Goal: Task Accomplishment & Management: Manage account settings

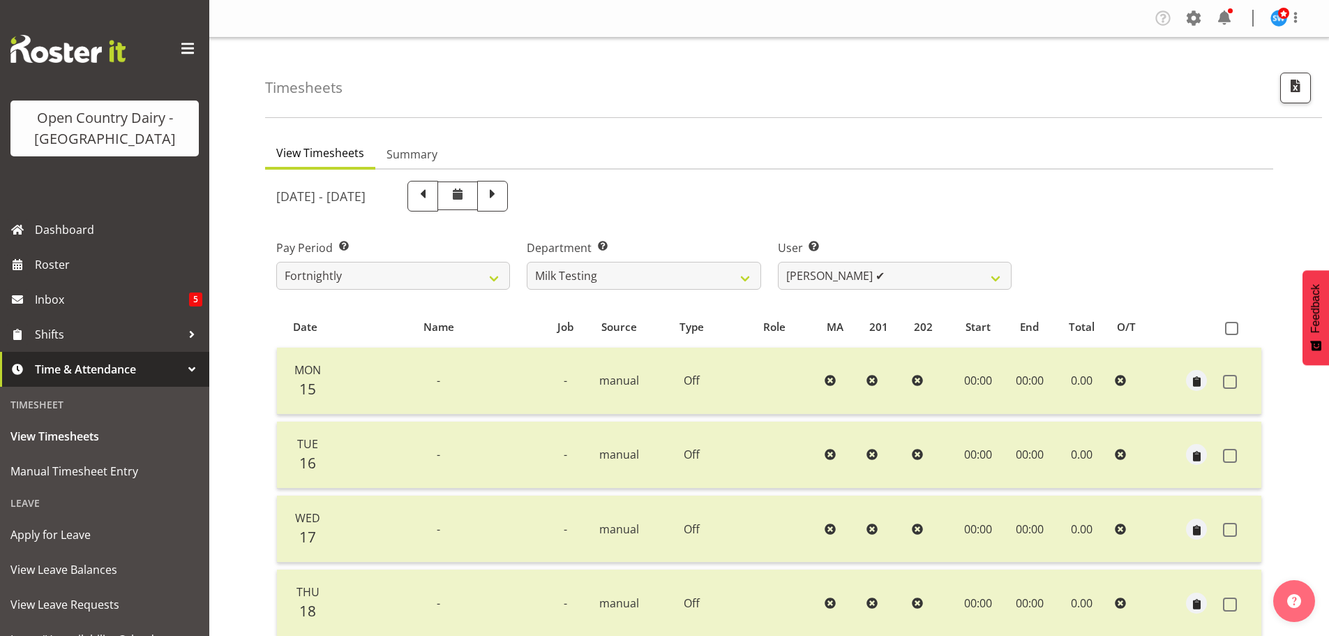
select select "733"
click at [508, 212] on div at bounding box center [458, 199] width 100 height 36
click at [502, 203] on span at bounding box center [493, 195] width 18 height 18
select select
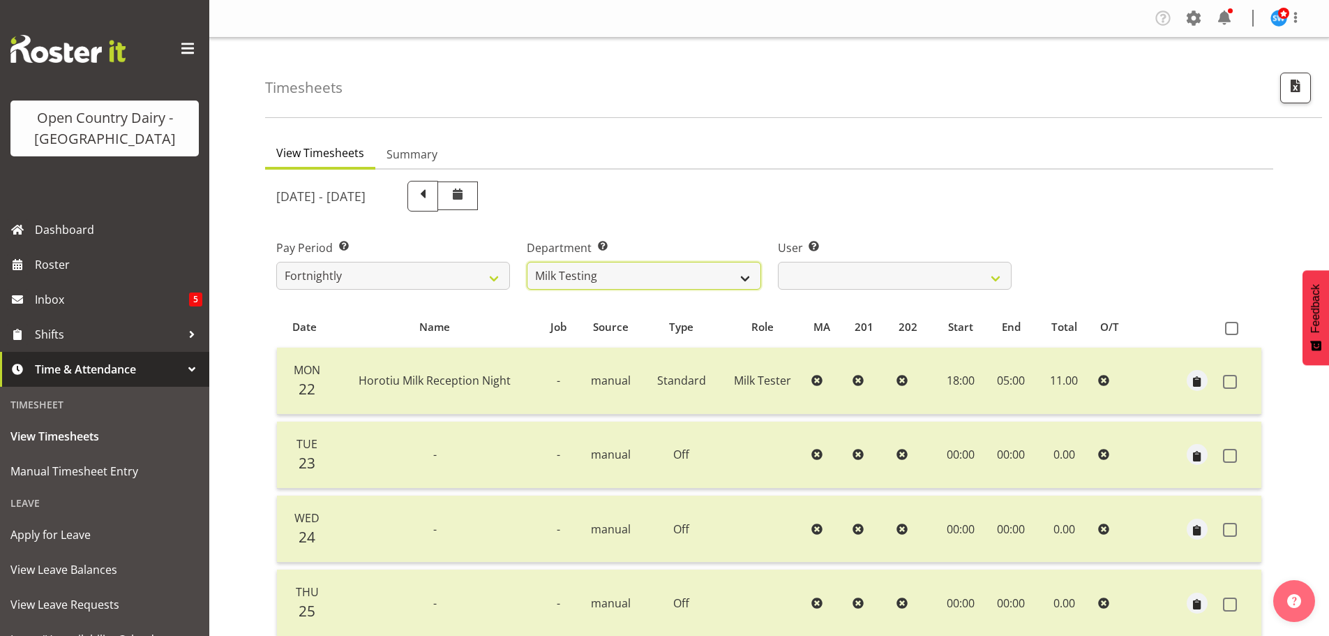
click at [650, 266] on select "701 702 703 704 705 706 707 708 709 710 711 712 713 714 715 716 717 718 719 720" at bounding box center [644, 276] width 234 height 28
select select "817"
click at [527, 262] on select "701 702 703 704 705 706 707 708 709 710 711 712 713 714 715 716 717 718 719 720" at bounding box center [644, 276] width 234 height 28
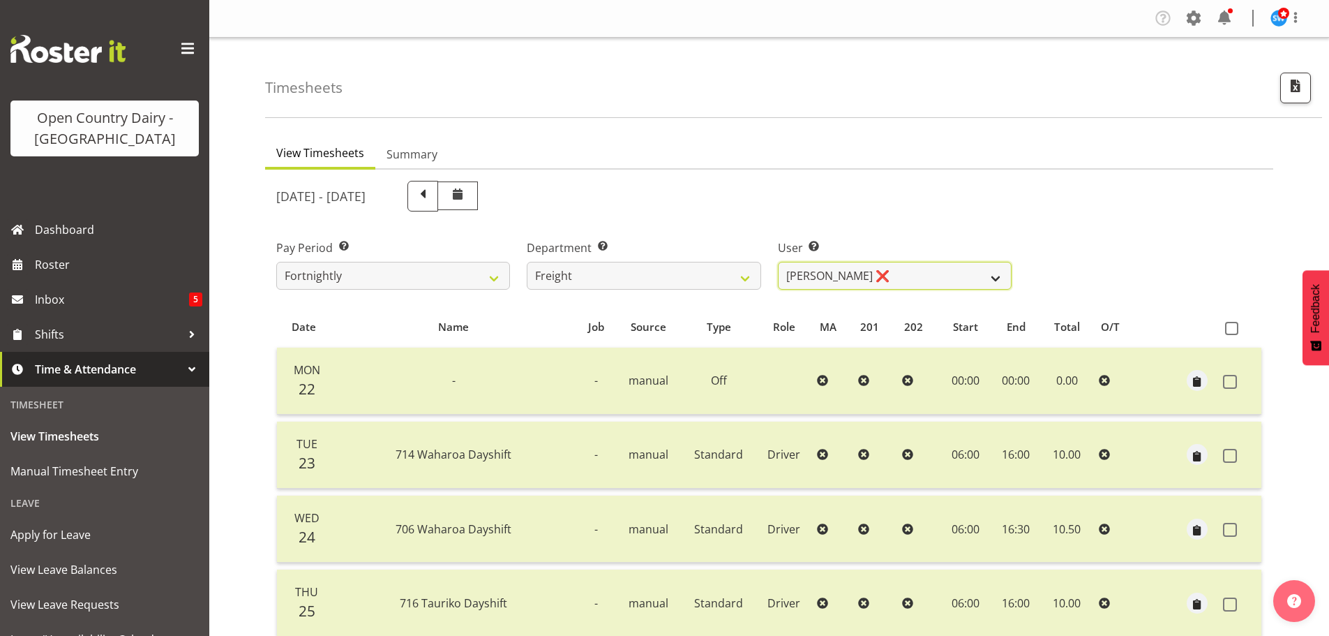
click at [816, 279] on select "Gavin Harvey ❌ Lalesh Kumar ❌" at bounding box center [895, 276] width 234 height 28
select select "8193"
click at [778, 262] on select "Gavin Harvey ❌ Lalesh Kumar ❌" at bounding box center [895, 276] width 234 height 28
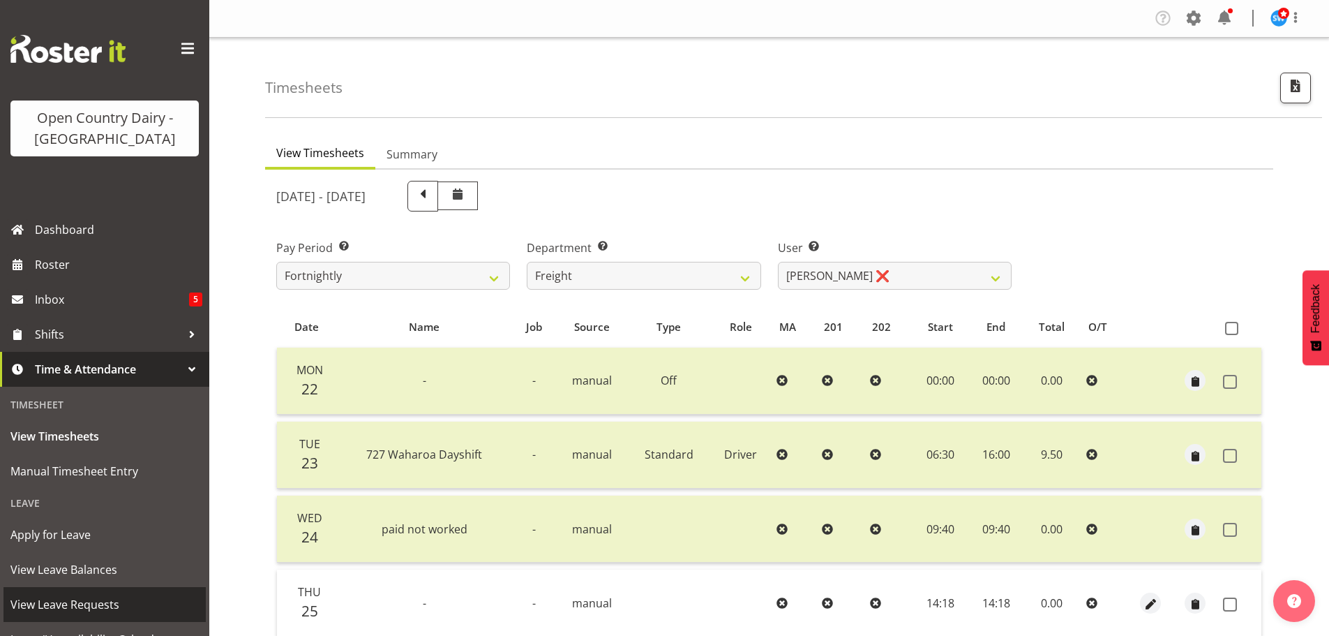
click at [70, 609] on span "View Leave Requests" at bounding box center [104, 604] width 188 height 21
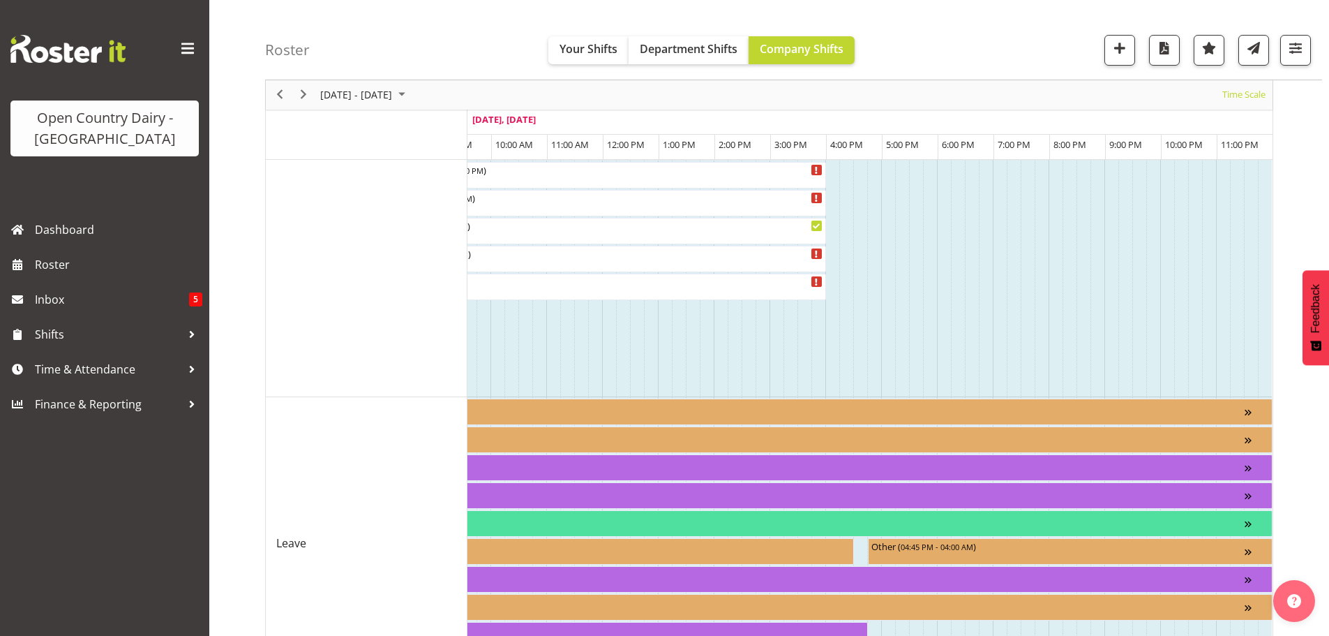
scroll to position [1169, 0]
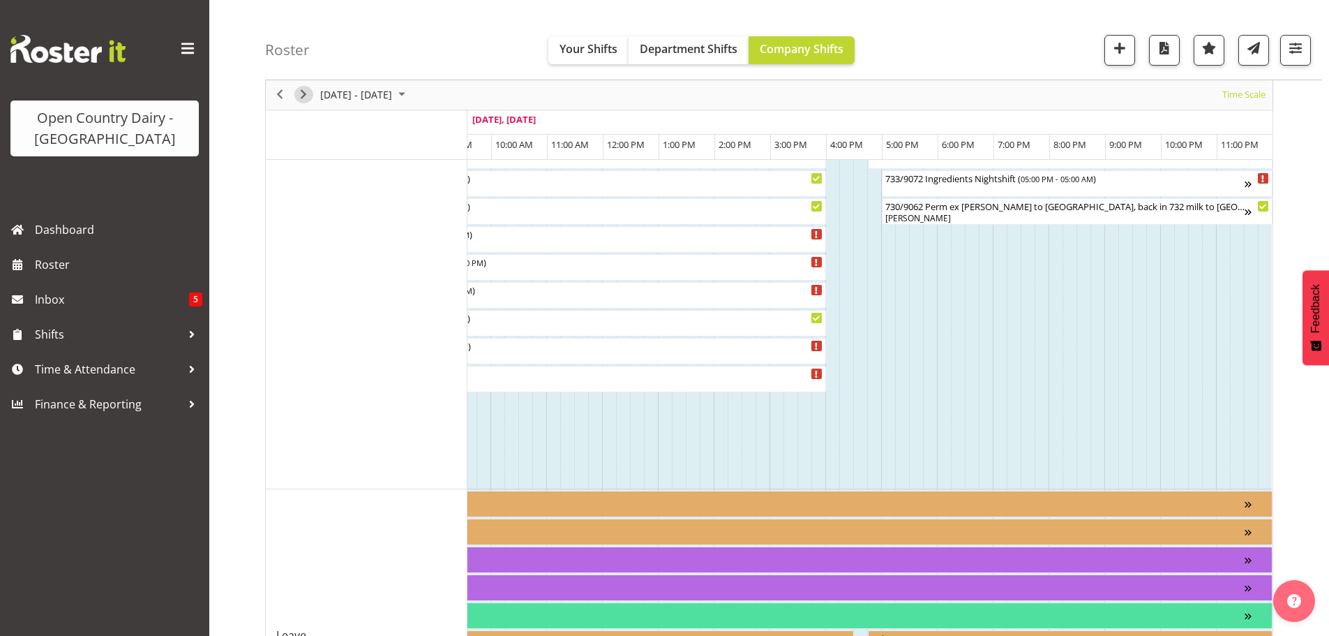
click at [309, 100] on span "Next" at bounding box center [303, 95] width 17 height 17
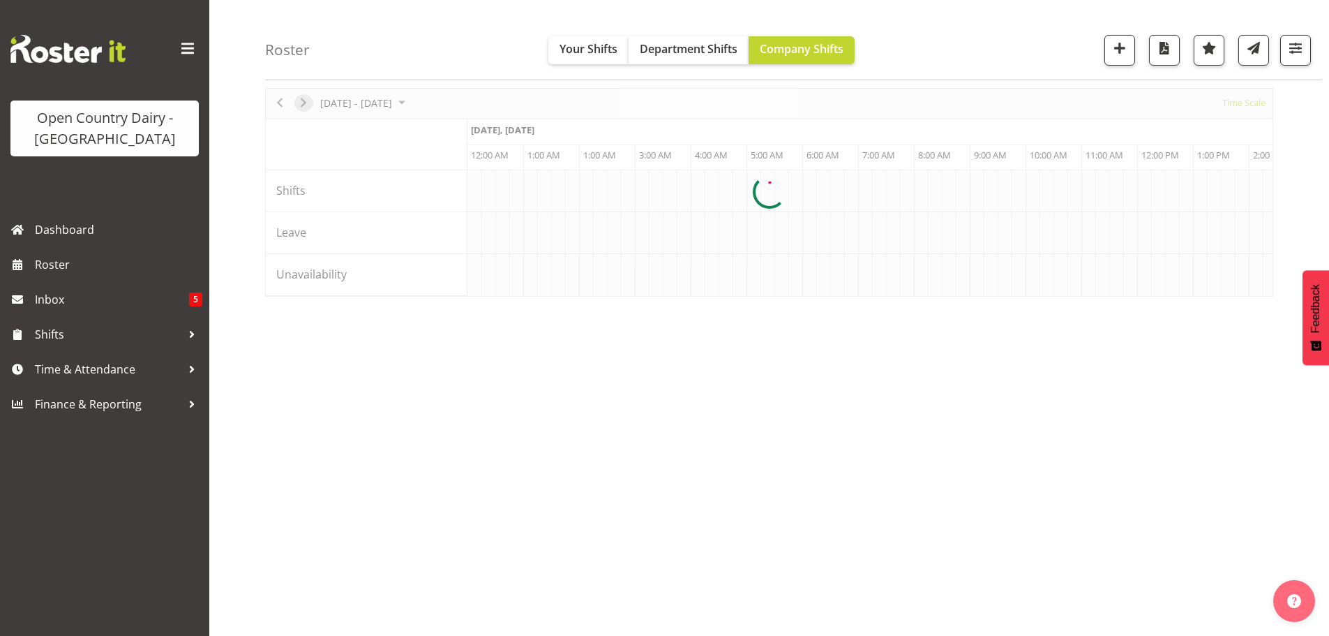
scroll to position [51, 0]
